Goal: Information Seeking & Learning: Learn about a topic

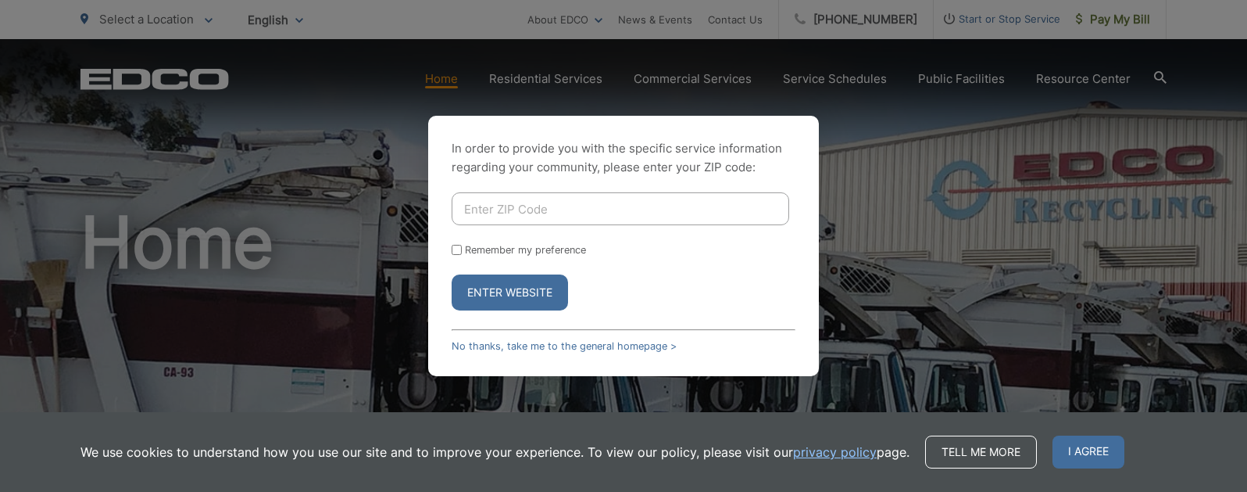
click at [486, 208] on input "Enter ZIP Code" at bounding box center [621, 208] width 338 height 33
type input "92075"
click at [480, 293] on button "Enter Website" at bounding box center [510, 292] width 116 height 36
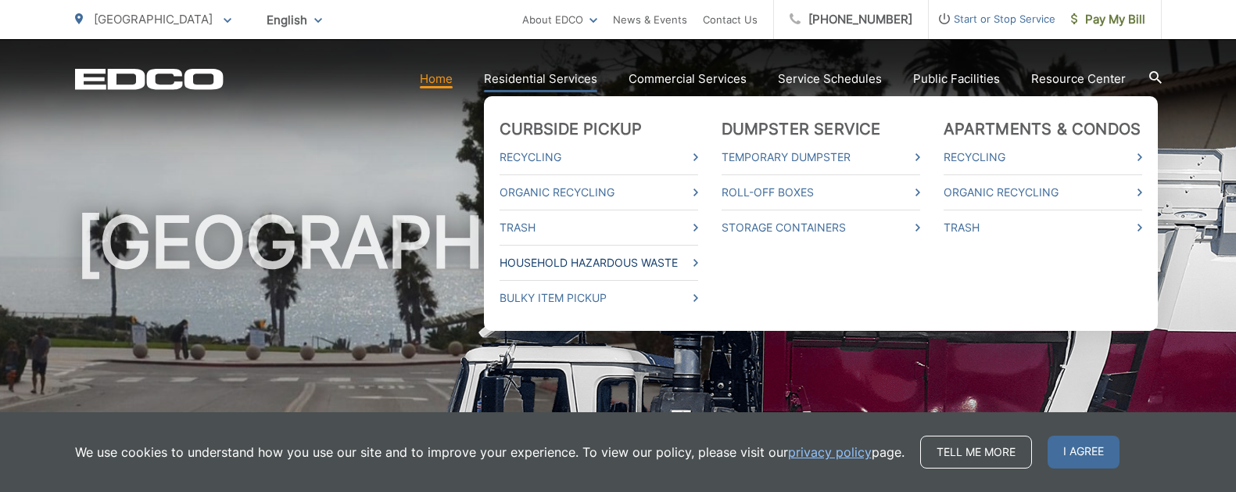
click at [588, 259] on link "Household Hazardous Waste" at bounding box center [598, 262] width 198 height 19
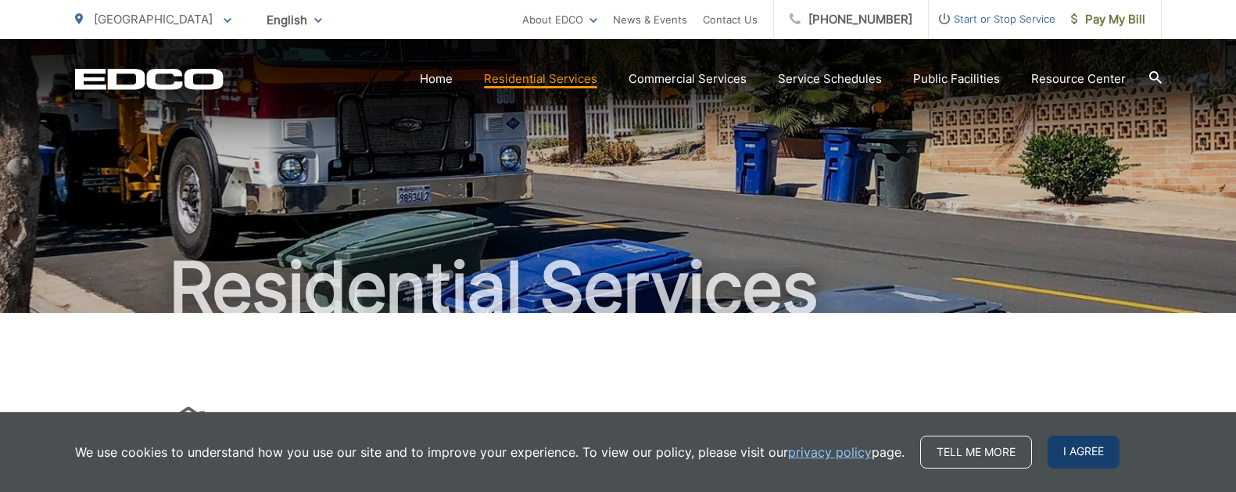
click at [1073, 454] on span "I agree" at bounding box center [1083, 451] width 72 height 33
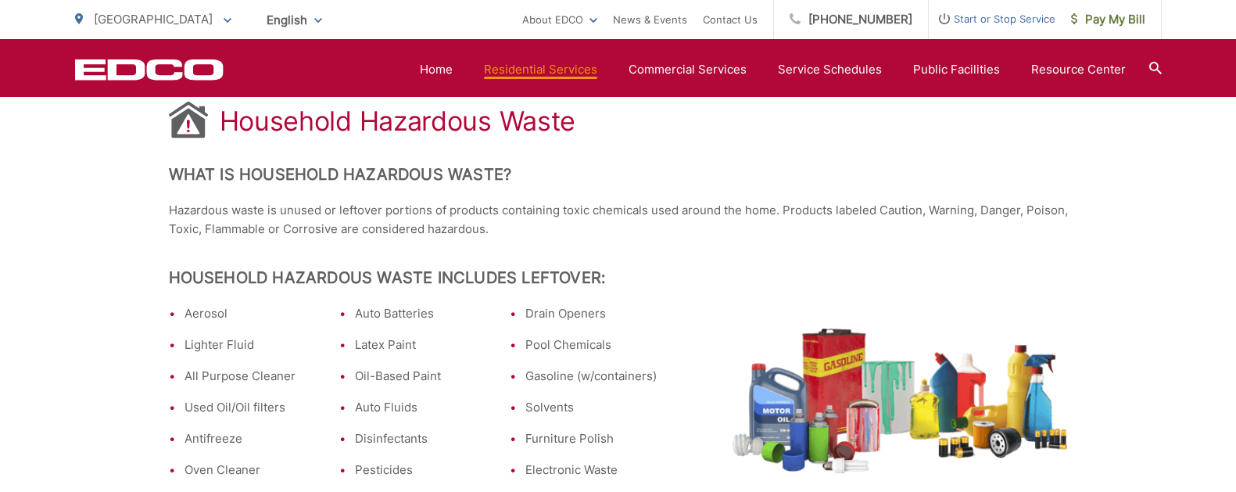
scroll to position [298, 0]
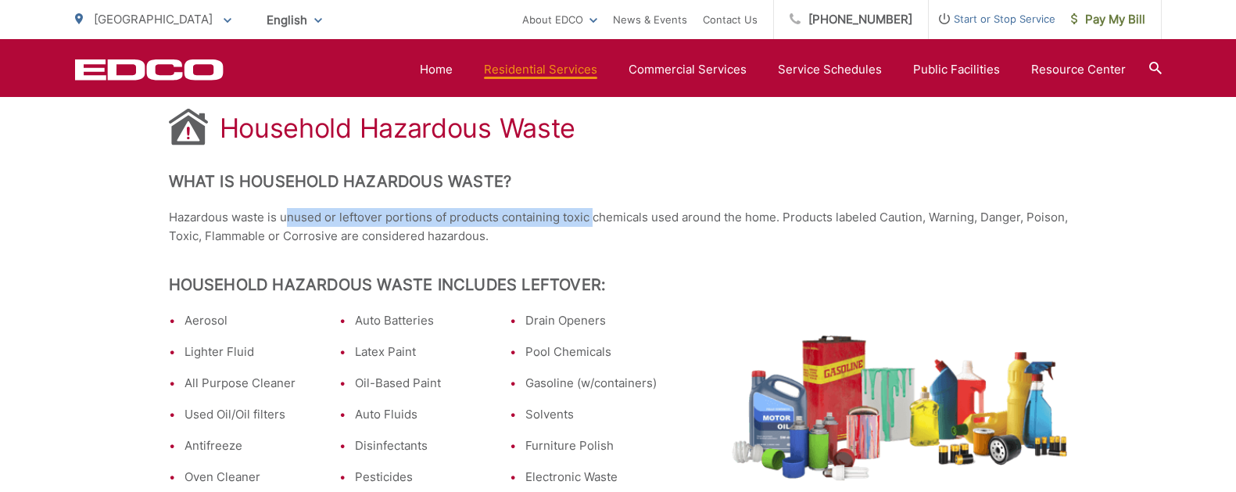
drag, startPoint x: 286, startPoint y: 220, endPoint x: 593, endPoint y: 212, distance: 307.2
click at [593, 212] on p "Hazardous waste is unused or leftover portions of products containing toxic che…" at bounding box center [618, 227] width 899 height 38
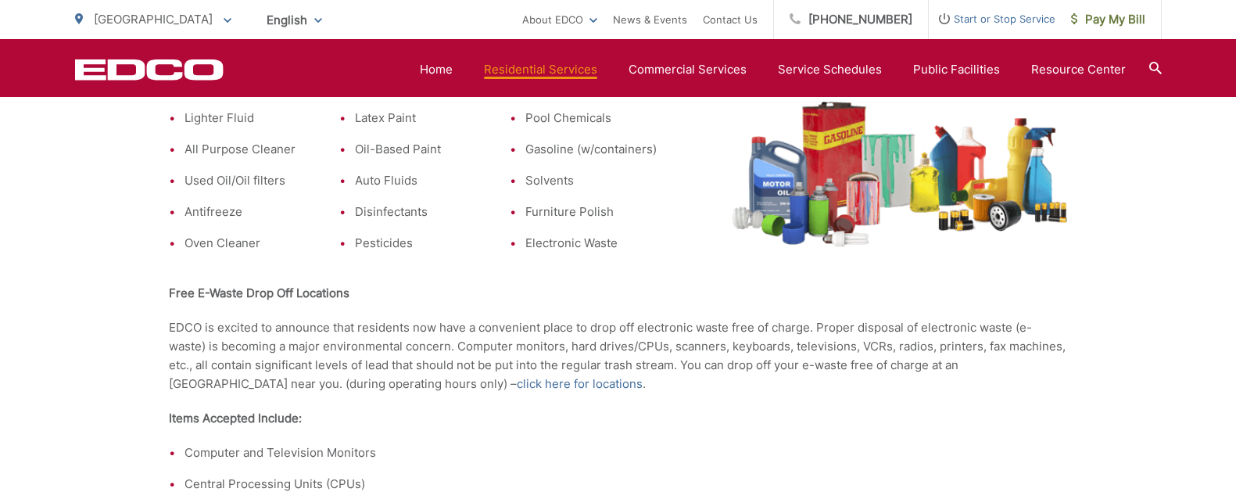
scroll to position [586, 0]
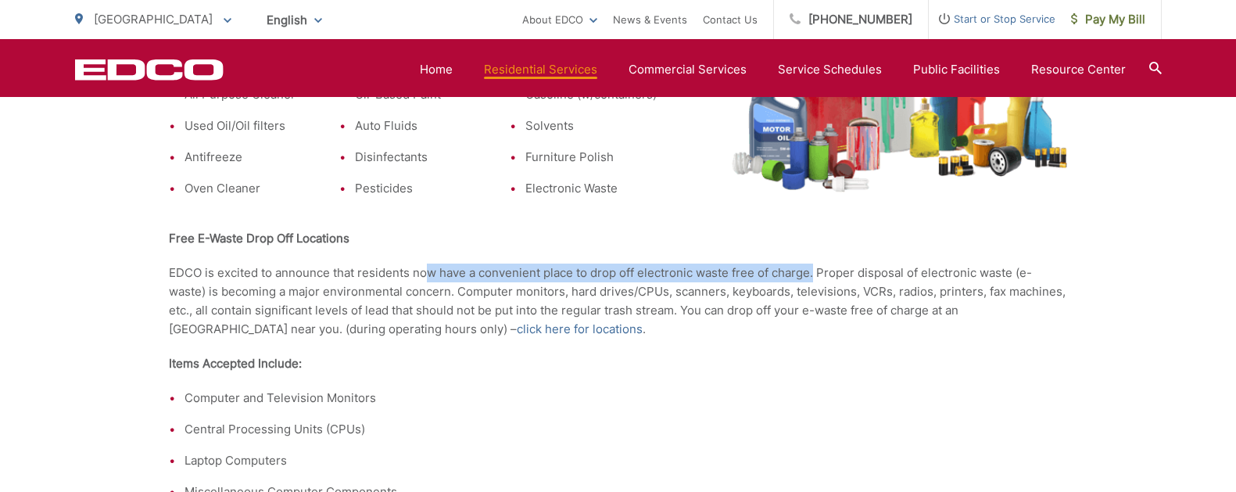
drag, startPoint x: 431, startPoint y: 276, endPoint x: 815, endPoint y: 278, distance: 383.7
click at [815, 278] on p "EDCO is excited to announce that residents now have a convenient place to drop …" at bounding box center [618, 300] width 899 height 75
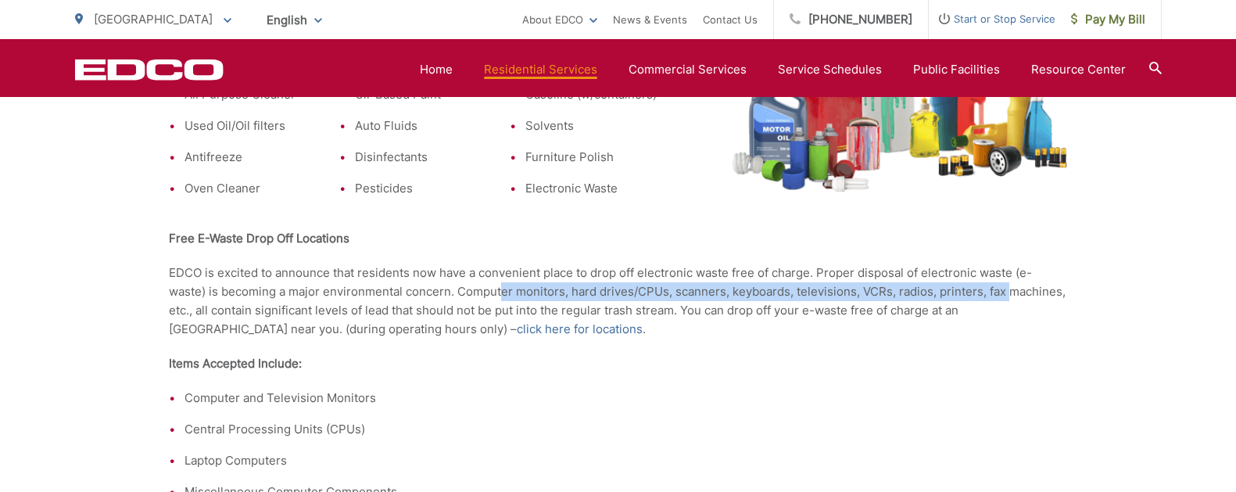
drag, startPoint x: 501, startPoint y: 291, endPoint x: 957, endPoint y: 288, distance: 455.6
click at [1010, 287] on p "EDCO is excited to announce that residents now have a convenient place to drop …" at bounding box center [618, 300] width 899 height 75
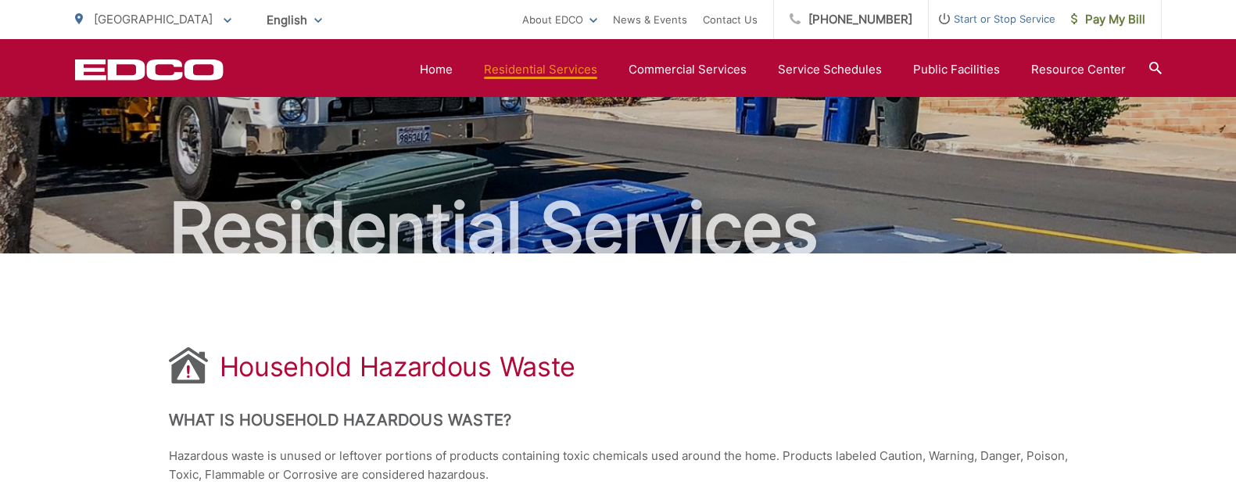
scroll to position [0, 0]
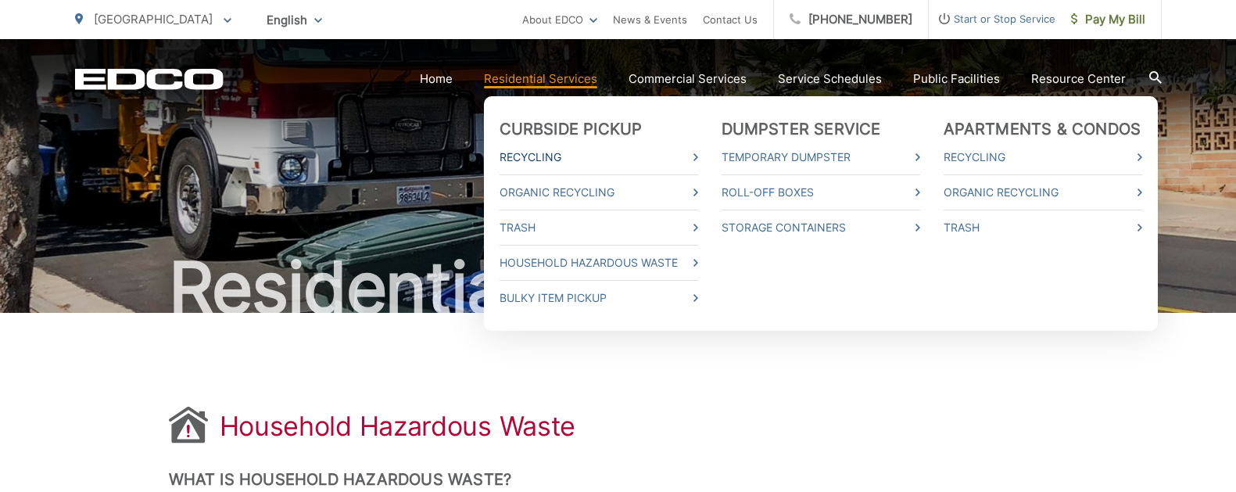
click at [554, 153] on link "Recycling" at bounding box center [598, 157] width 198 height 19
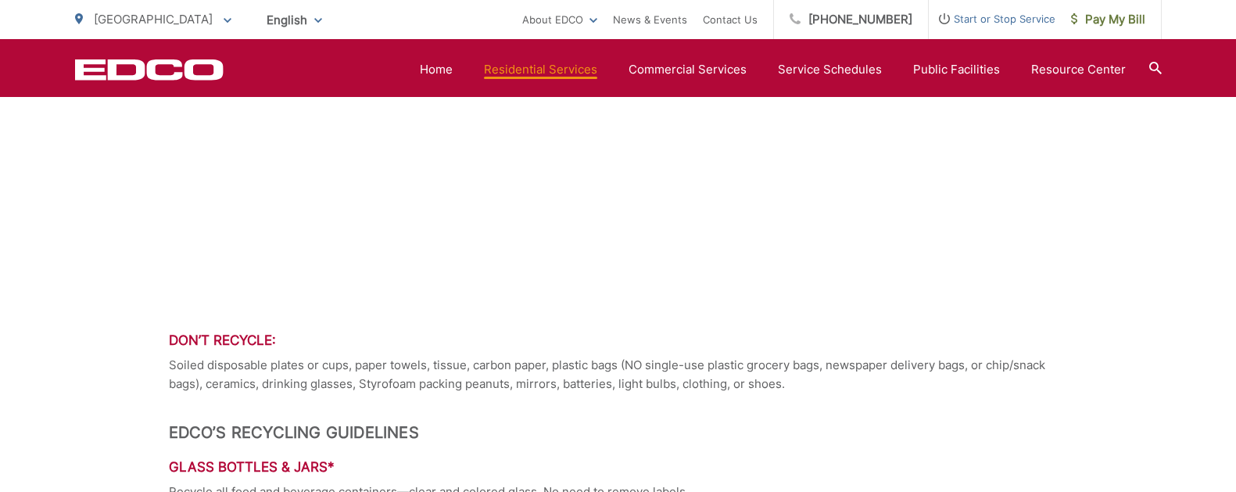
scroll to position [1178, 0]
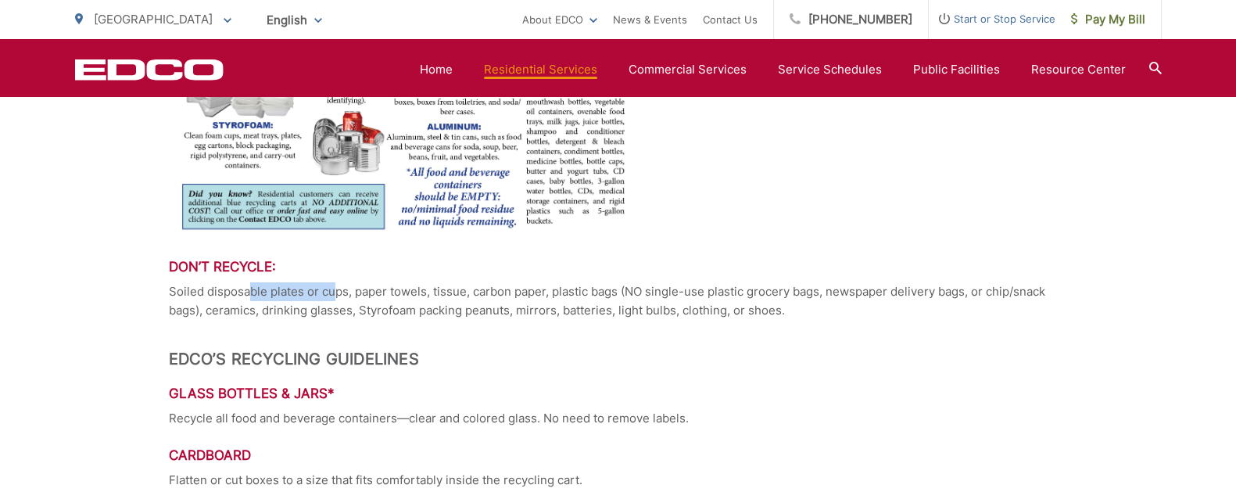
drag, startPoint x: 336, startPoint y: 291, endPoint x: 270, endPoint y: 292, distance: 66.4
click at [252, 293] on p "Soiled disposable plates or cups, paper towels, tissue, carbon paper, plastic b…" at bounding box center [618, 301] width 899 height 38
drag, startPoint x: 384, startPoint y: 295, endPoint x: 414, endPoint y: 295, distance: 30.5
click at [414, 295] on p "Soiled disposable plates or cups, paper towels, tissue, carbon paper, plastic b…" at bounding box center [618, 301] width 899 height 38
drag, startPoint x: 397, startPoint y: 292, endPoint x: 369, endPoint y: 293, distance: 28.1
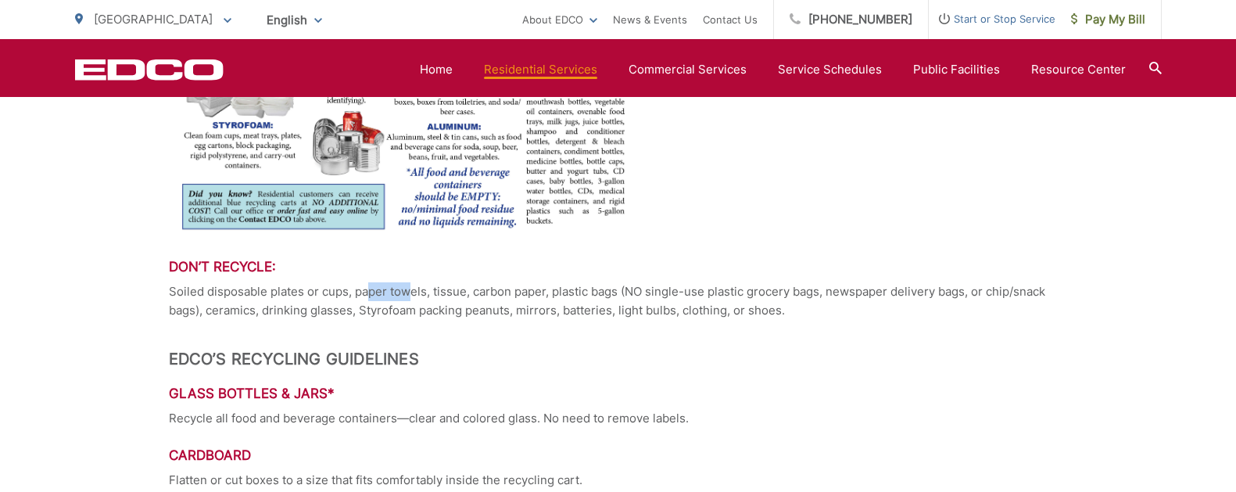
click at [369, 293] on p "Soiled disposable plates or cups, paper towels, tissue, carbon paper, plastic b…" at bounding box center [618, 301] width 899 height 38
drag, startPoint x: 222, startPoint y: 313, endPoint x: 280, endPoint y: 311, distance: 57.9
click at [280, 311] on p "Soiled disposable plates or cups, paper towels, tissue, carbon paper, plastic b…" at bounding box center [618, 301] width 899 height 38
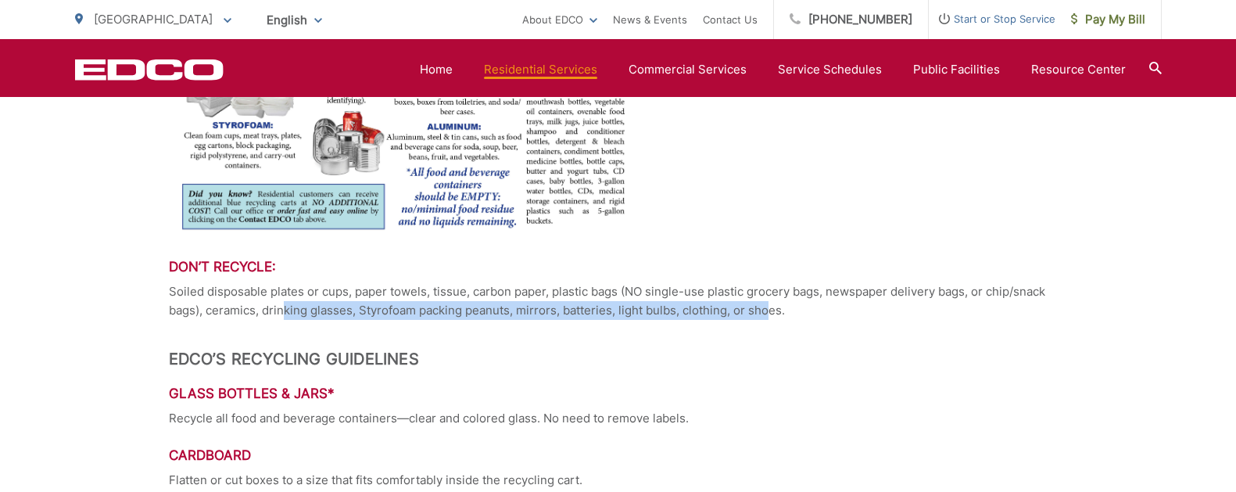
drag, startPoint x: 284, startPoint y: 311, endPoint x: 766, endPoint y: 312, distance: 482.2
click at [766, 312] on p "Soiled disposable plates or cups, paper towels, tissue, carbon paper, plastic b…" at bounding box center [618, 301] width 899 height 38
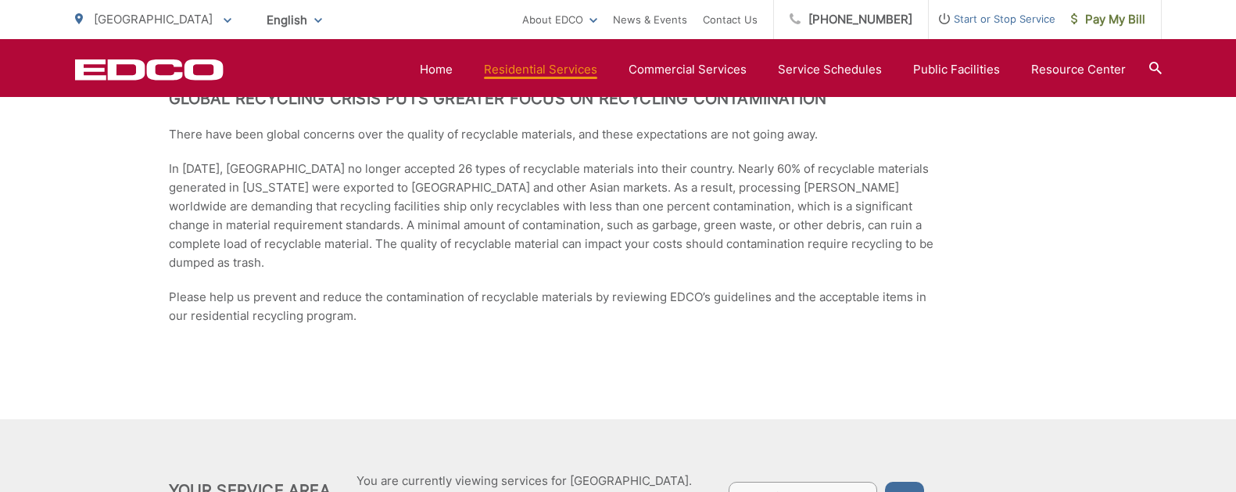
scroll to position [2453, 0]
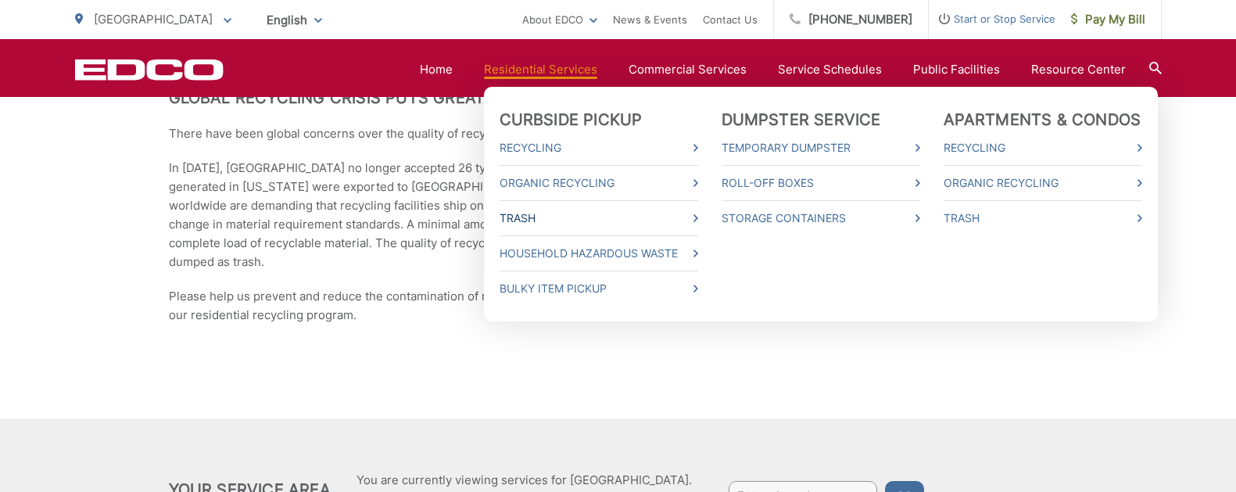
click at [536, 213] on link "Trash" at bounding box center [598, 218] width 198 height 19
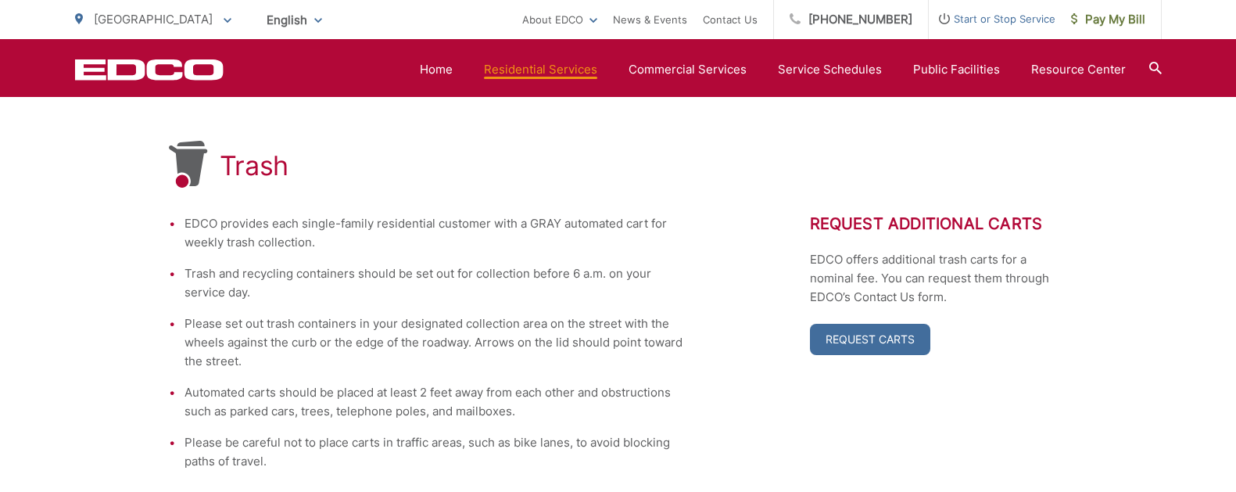
scroll to position [239, 0]
